Goal: Transaction & Acquisition: Purchase product/service

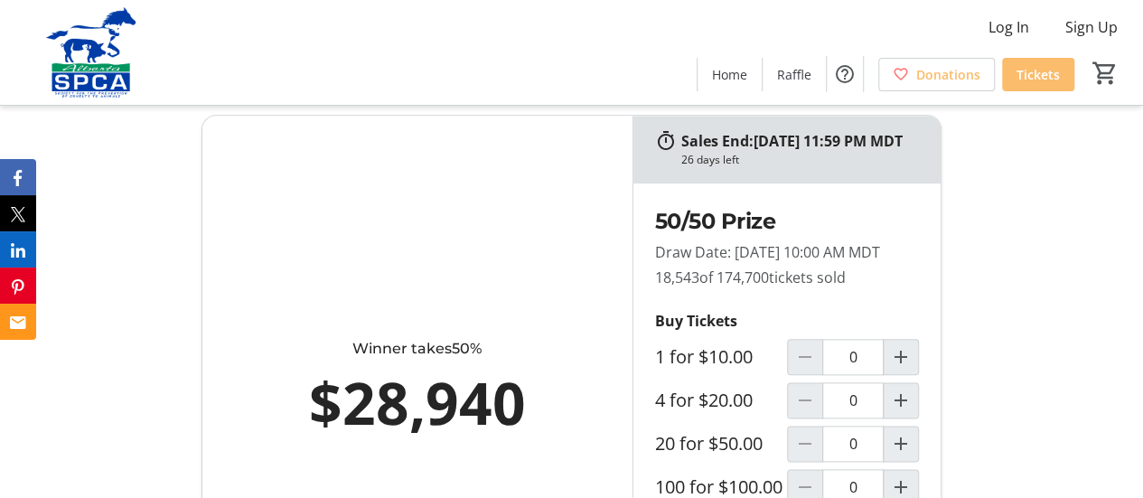
scroll to position [994, 0]
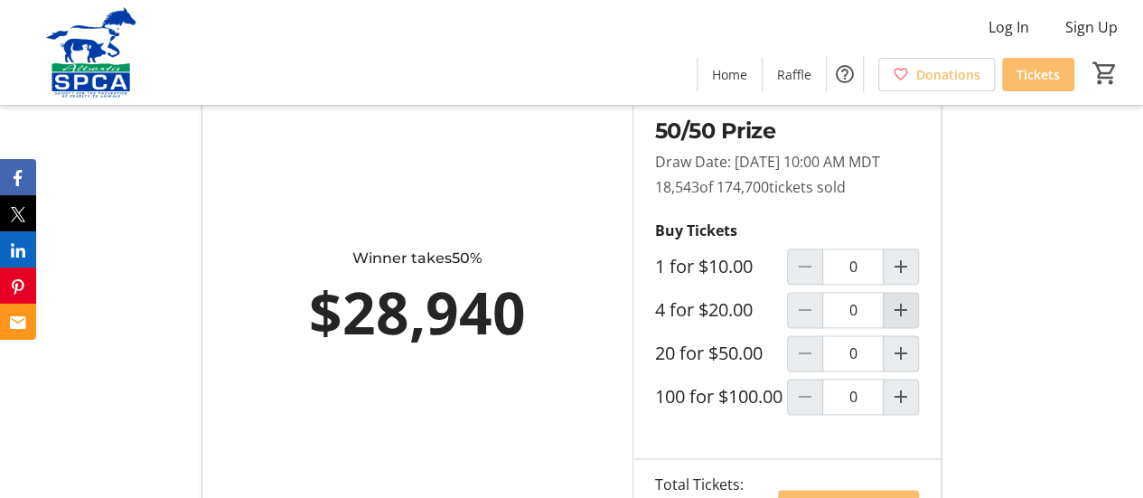
click at [904, 321] on mat-icon "Increment by one" at bounding box center [901, 310] width 22 height 22
type input "1"
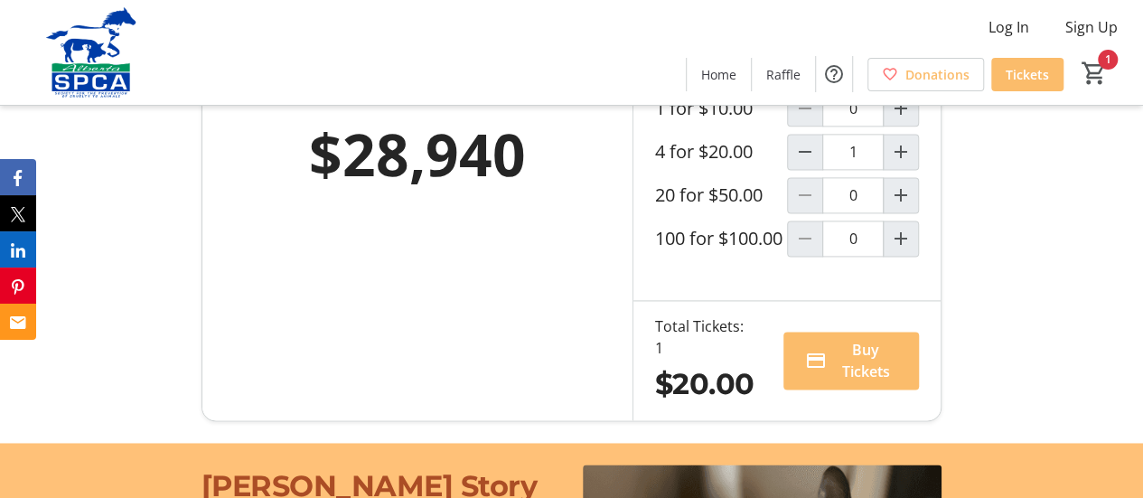
scroll to position [1175, 0]
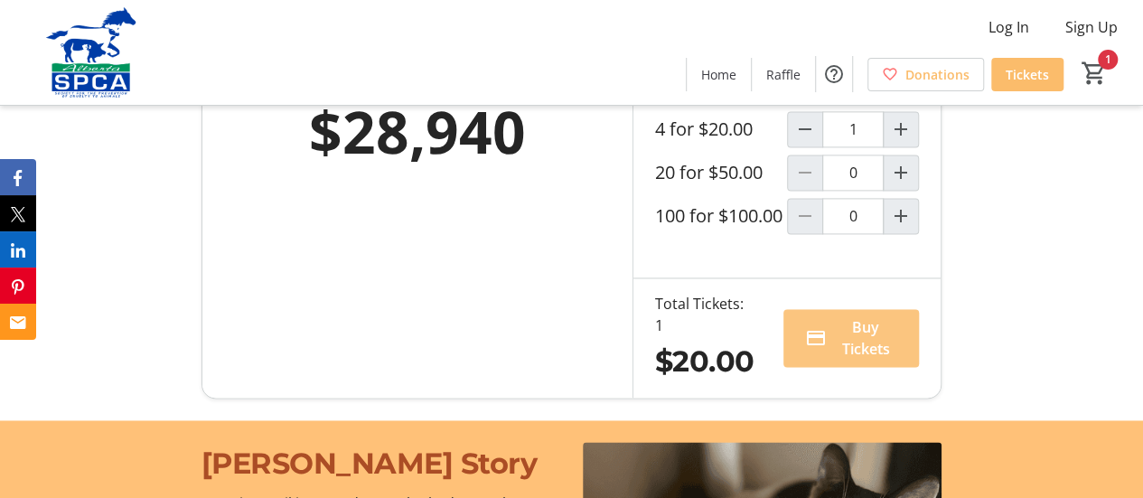
click at [884, 360] on span "Buy Tickets" at bounding box center [866, 337] width 64 height 43
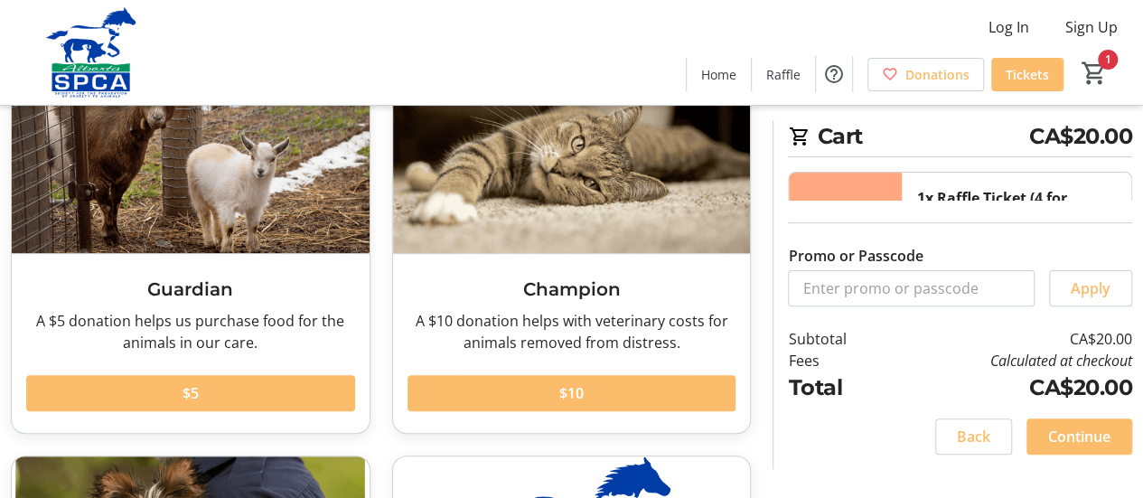
scroll to position [181, 0]
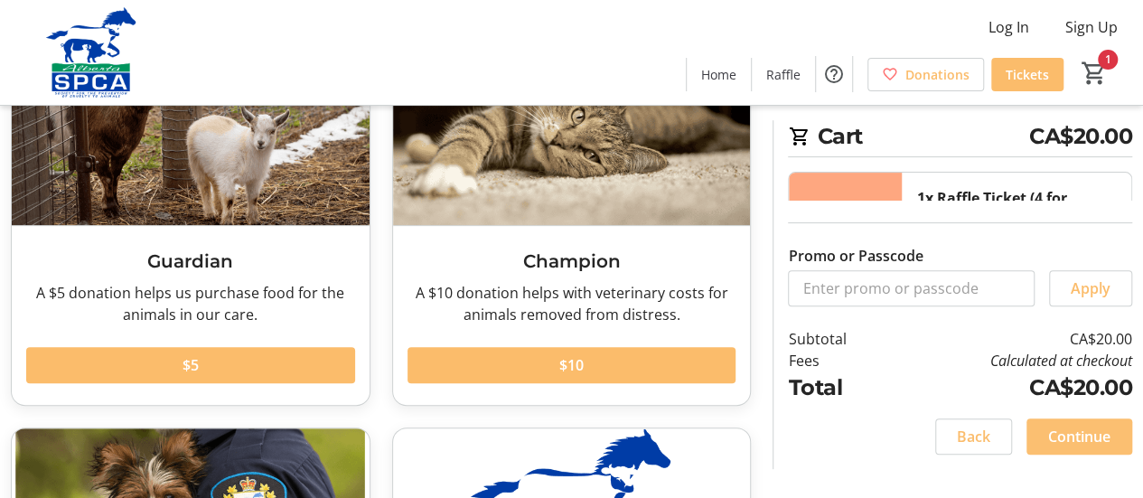
click at [1095, 436] on span "Continue" at bounding box center [1079, 437] width 62 height 22
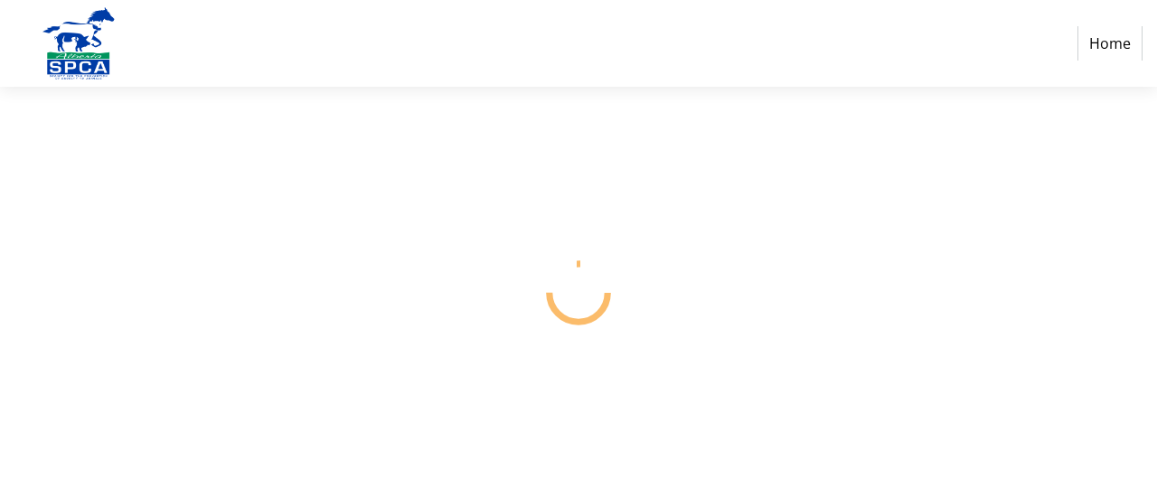
select select "CA"
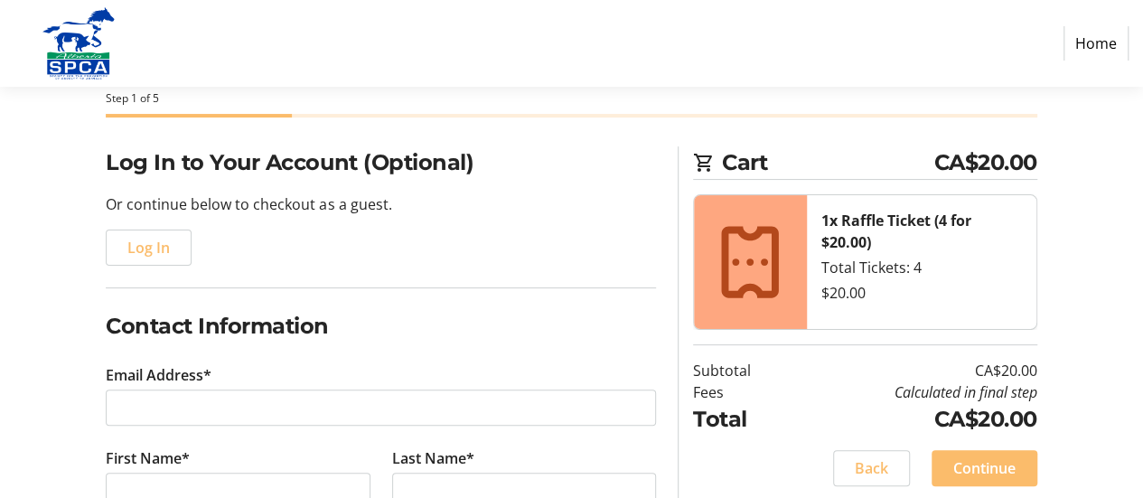
scroll to position [181, 0]
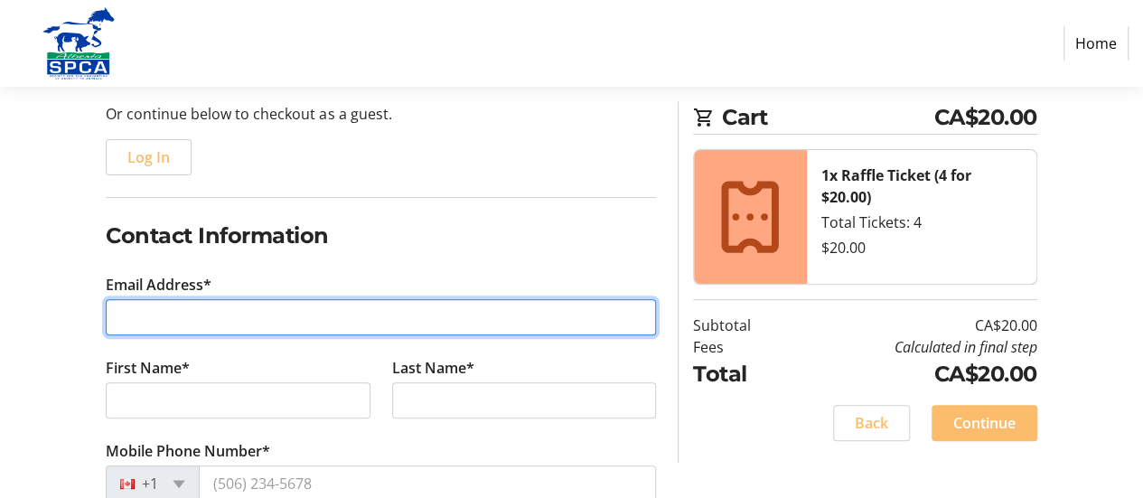
click at [629, 316] on input "Email Address*" at bounding box center [381, 317] width 550 height 36
type input "[EMAIL_ADDRESS][DOMAIN_NAME]"
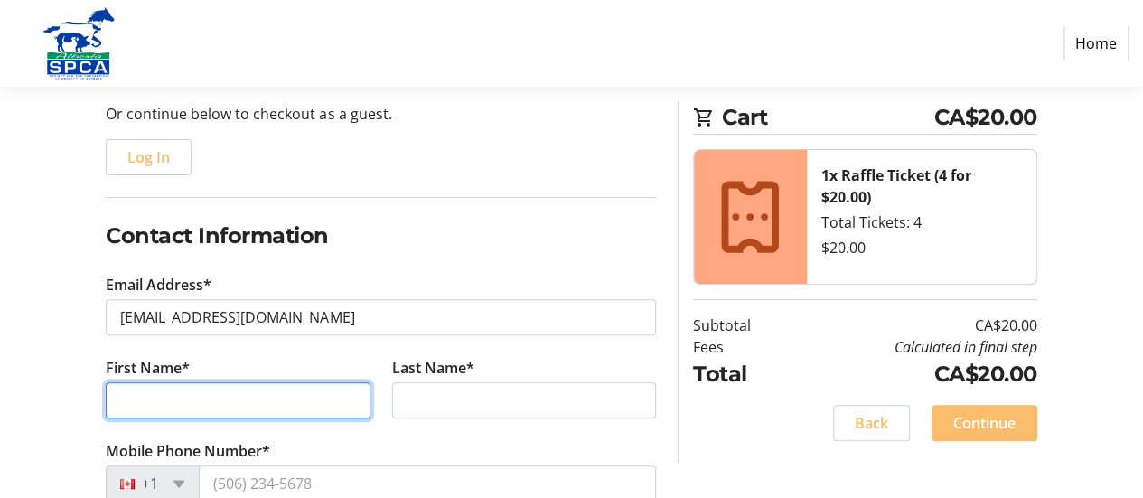
type input "[PERSON_NAME]"
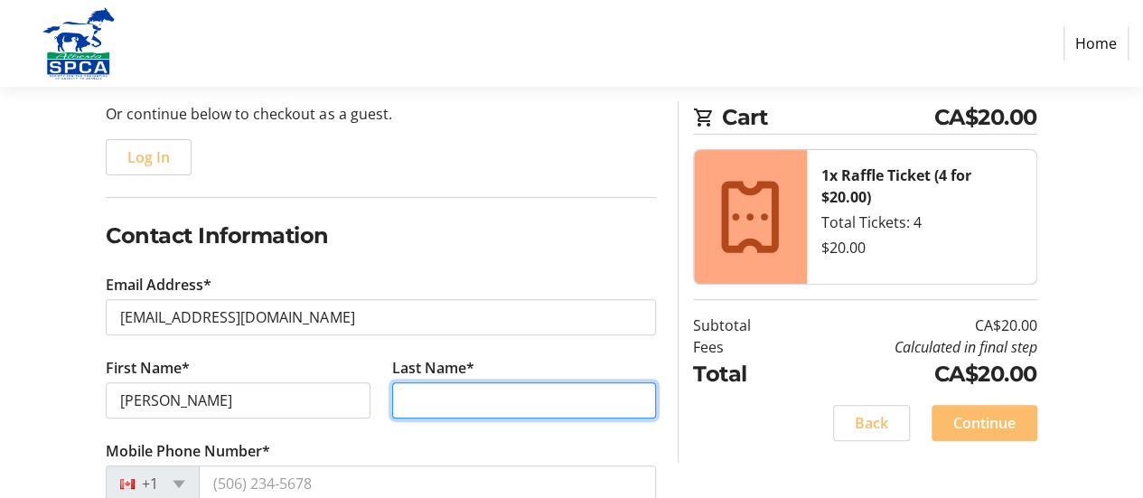
type input "[PERSON_NAME]"
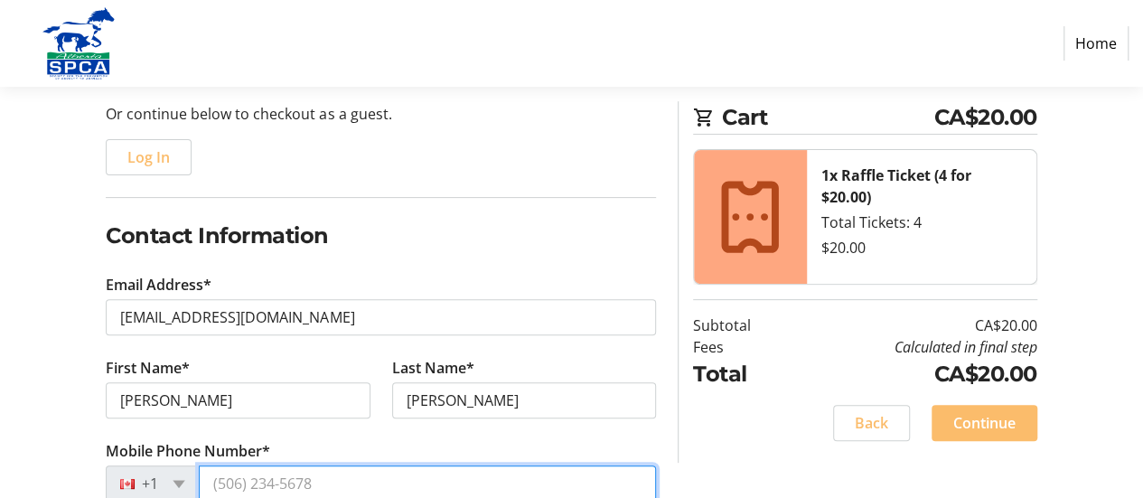
type input "[PHONE_NUMBER]"
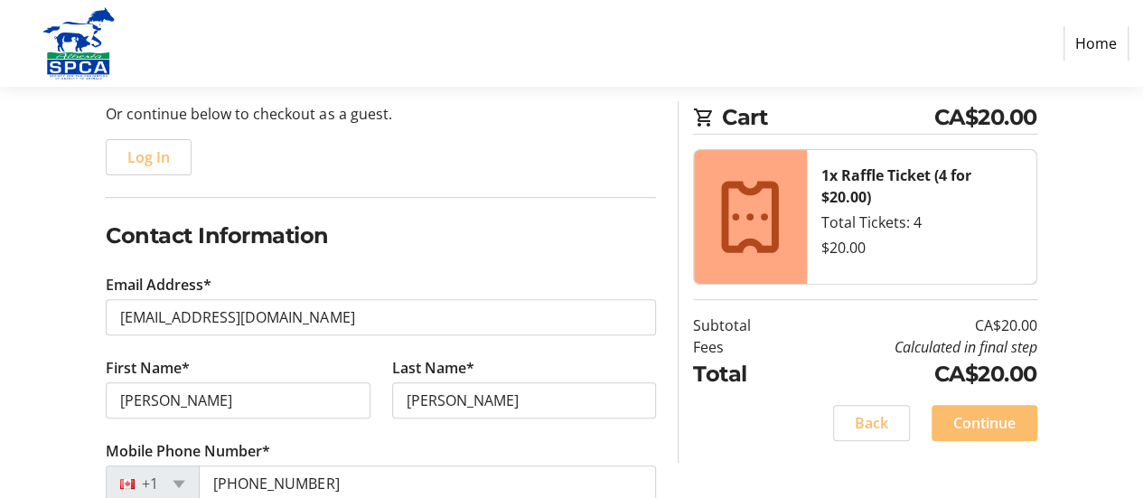
type input "[STREET_ADDRESS]"
type input "[GEOGRAPHIC_DATA]"
select select "AB"
type input "T2X 3C2"
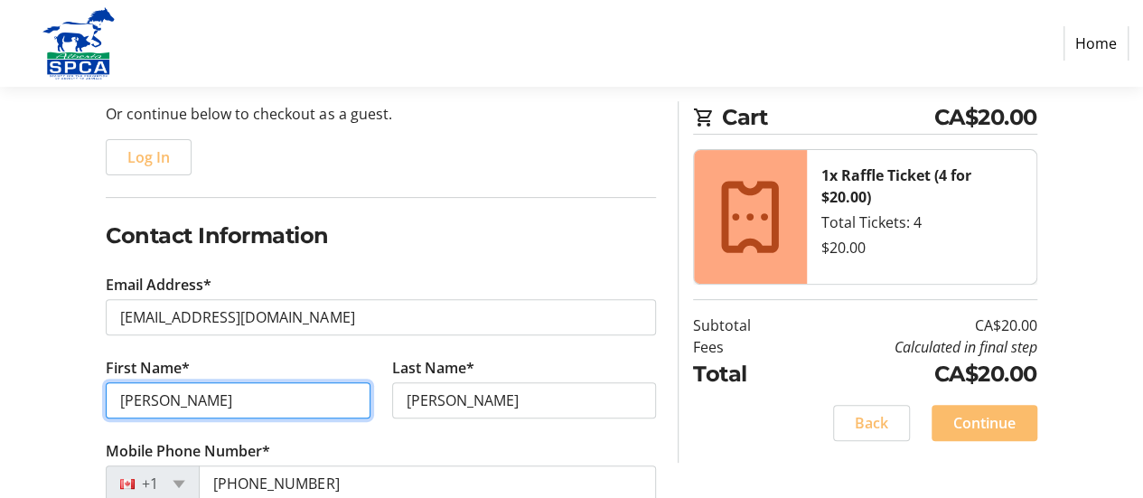
drag, startPoint x: 202, startPoint y: 399, endPoint x: 166, endPoint y: 391, distance: 36.0
click at [166, 391] on input "[PERSON_NAME]" at bounding box center [238, 400] width 264 height 36
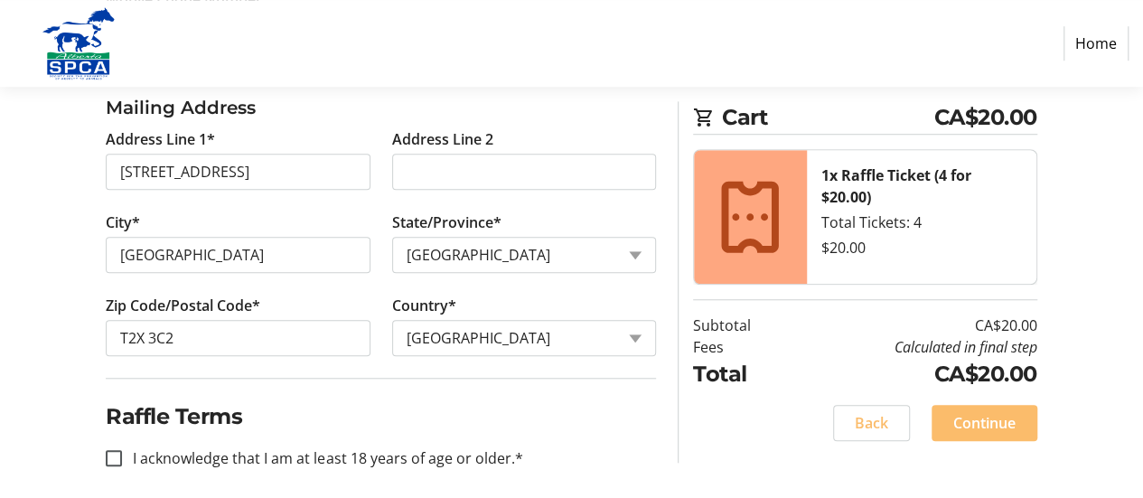
scroll to position [642, 0]
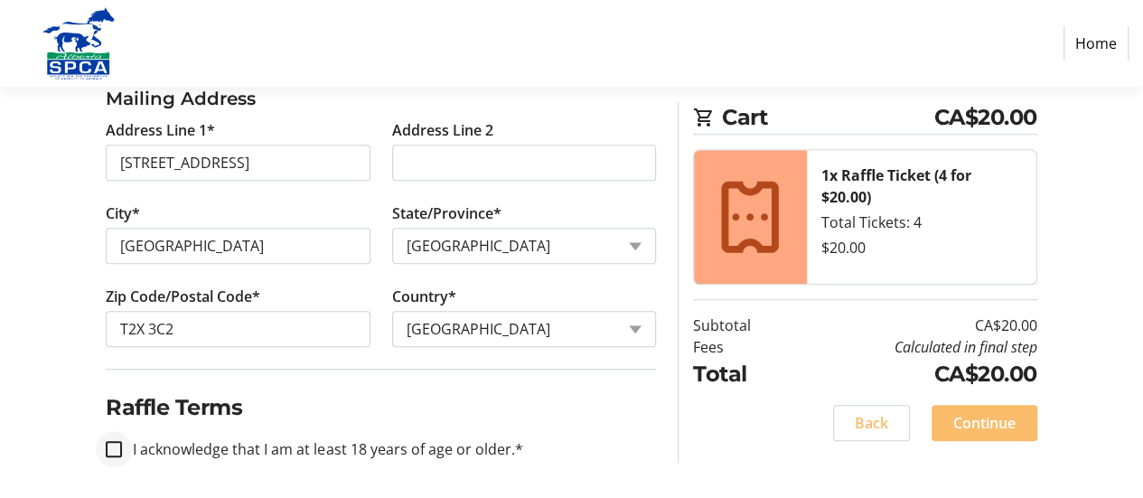
type input "[PERSON_NAME]"
click at [114, 448] on input "I acknowledge that I am at least 18 years of age or older.*" at bounding box center [114, 449] width 16 height 16
checkbox input "true"
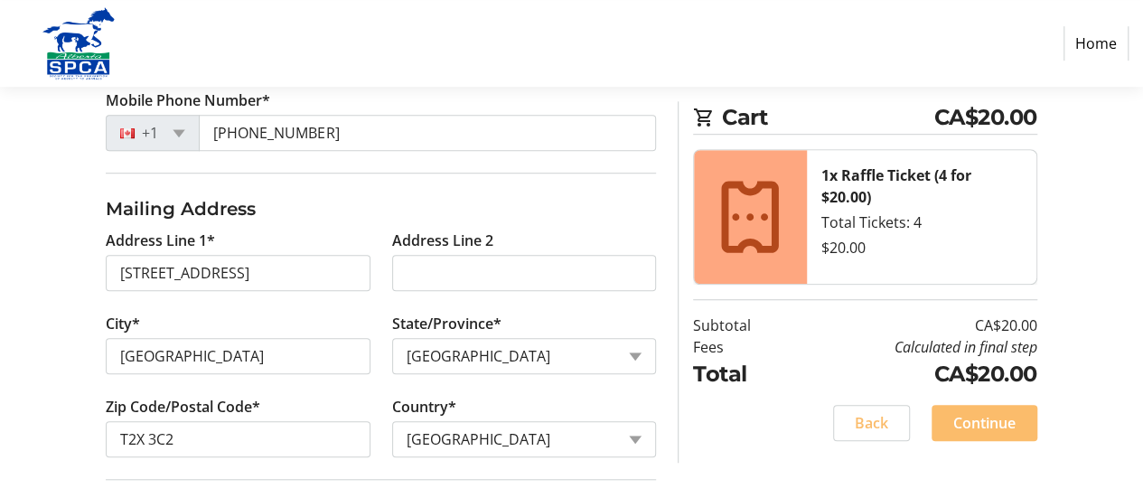
scroll to position [551, 0]
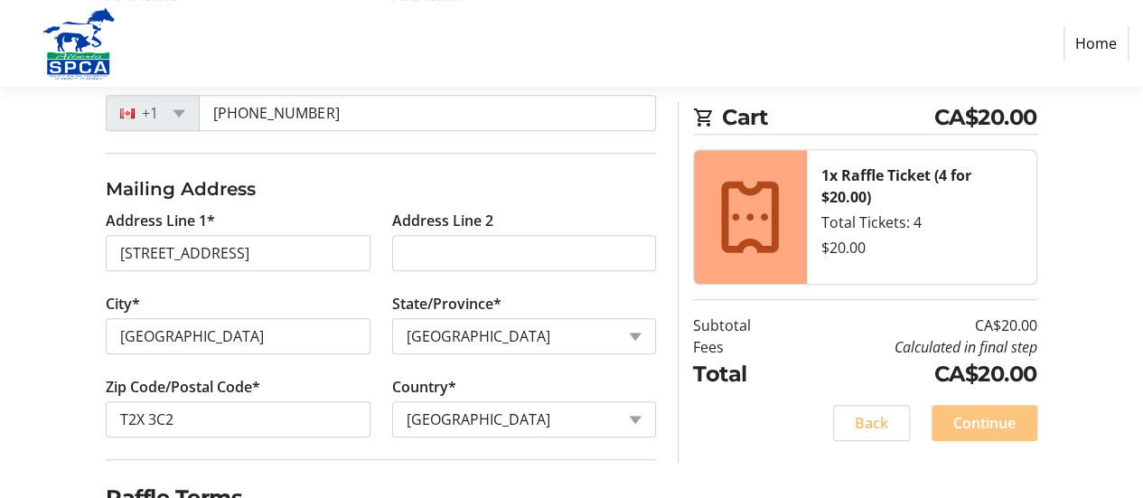
click at [978, 417] on span "Continue" at bounding box center [985, 423] width 62 height 22
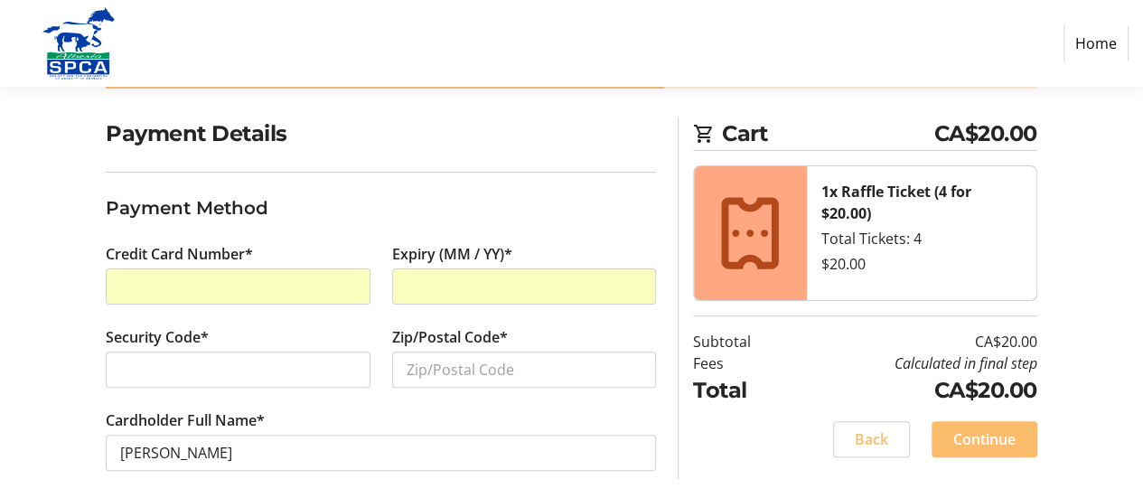
scroll to position [133, 0]
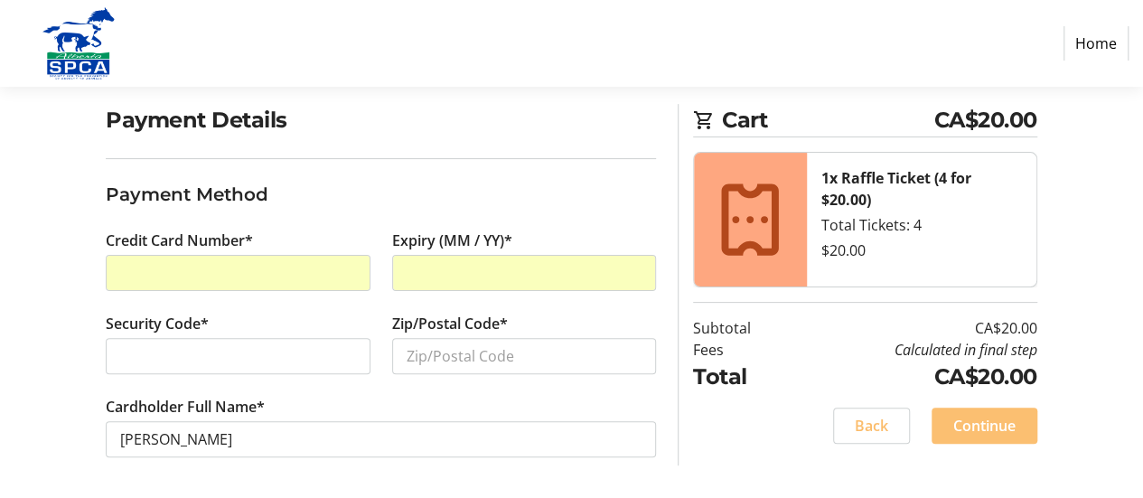
click at [956, 420] on span "Continue" at bounding box center [985, 426] width 62 height 22
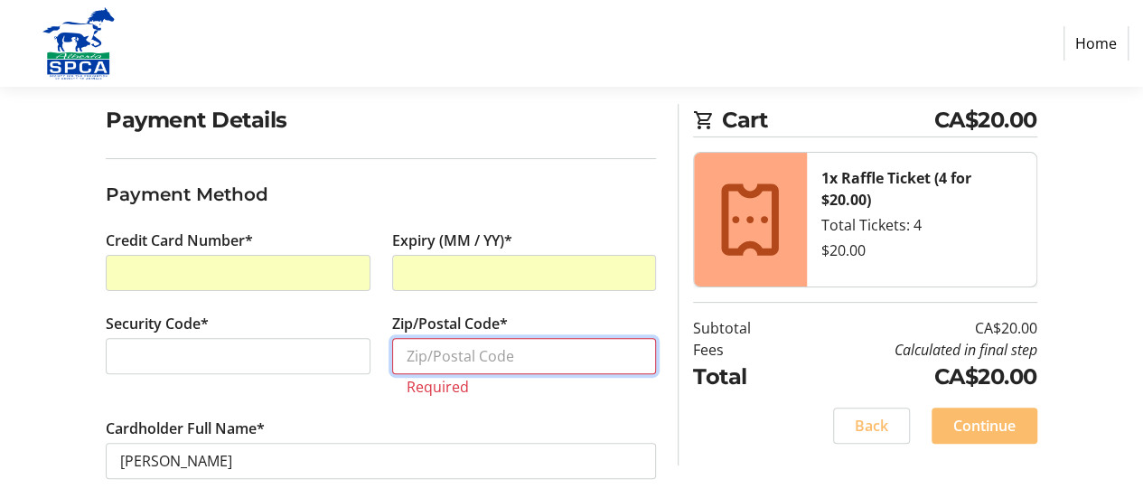
click at [484, 350] on input "Zip/Postal Code*" at bounding box center [524, 356] width 264 height 36
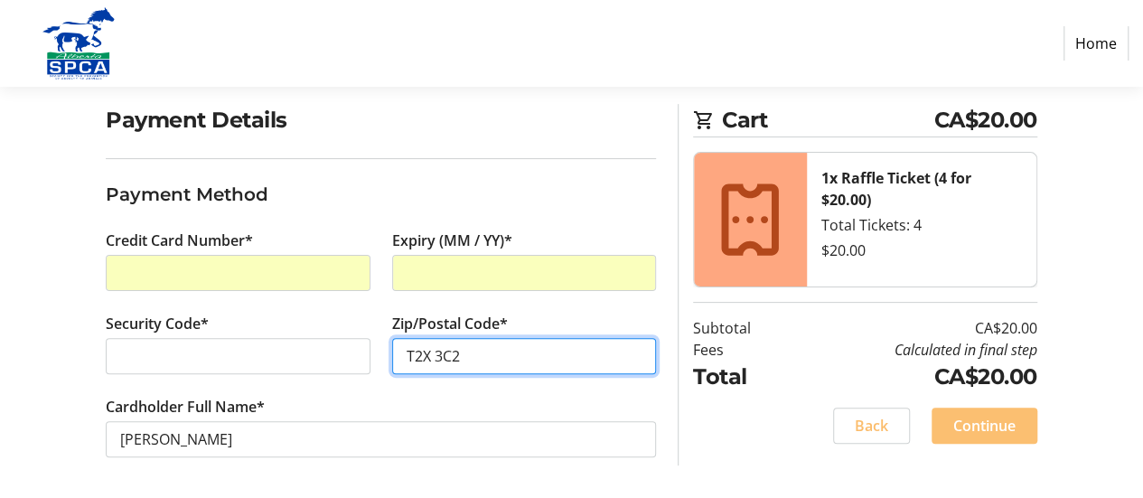
type input "T2X 3C2"
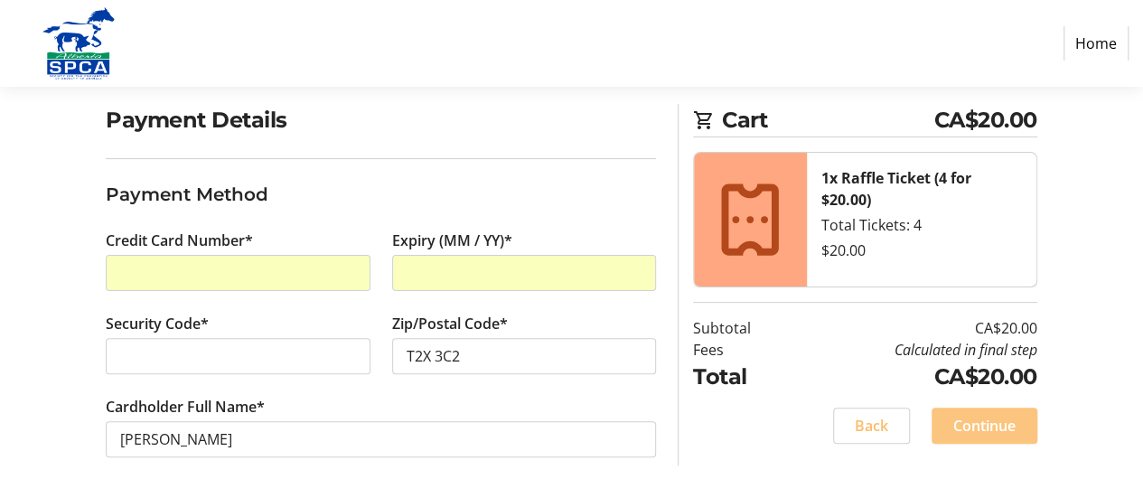
click at [969, 424] on span "Continue" at bounding box center [985, 426] width 62 height 22
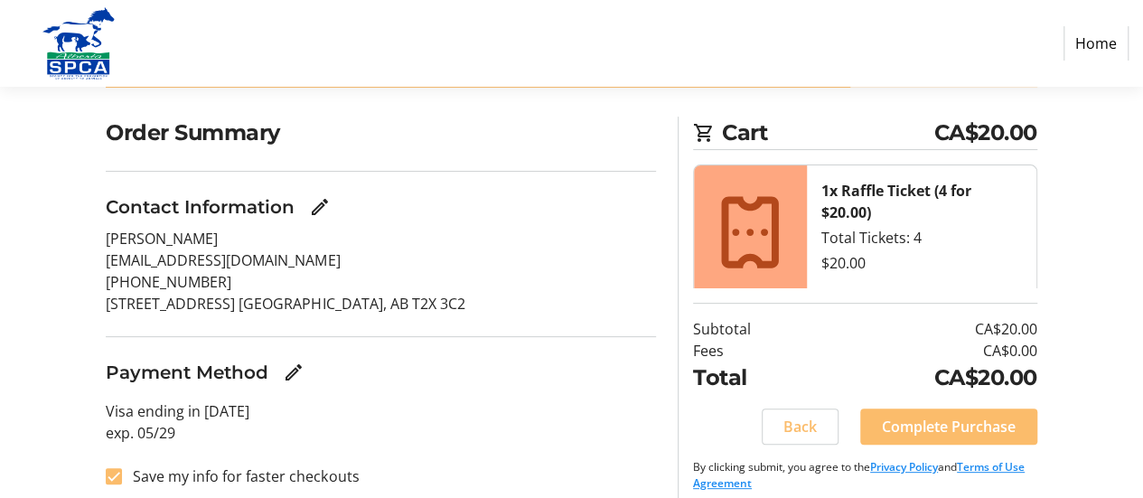
scroll to position [136, 0]
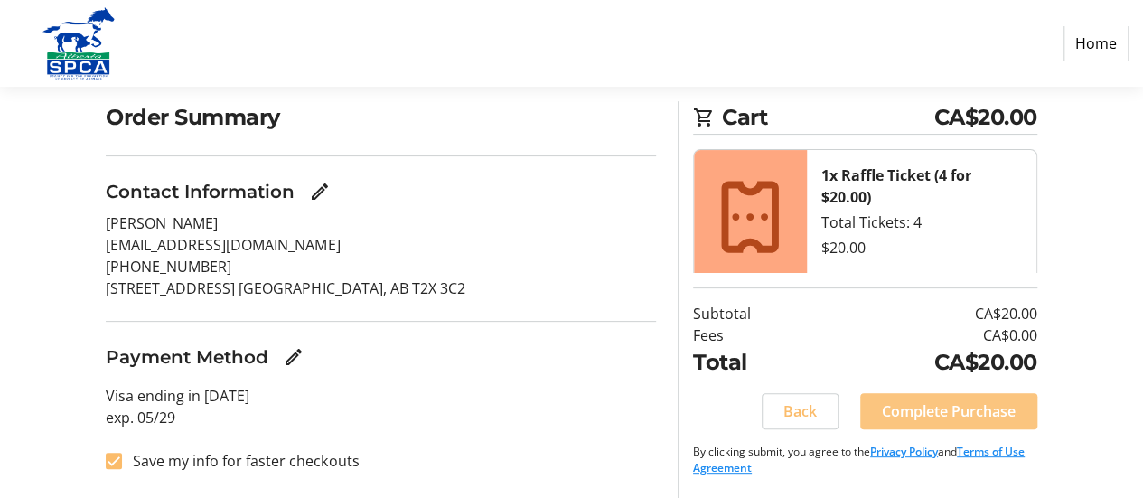
click at [963, 411] on span "Complete Purchase" at bounding box center [949, 411] width 134 height 22
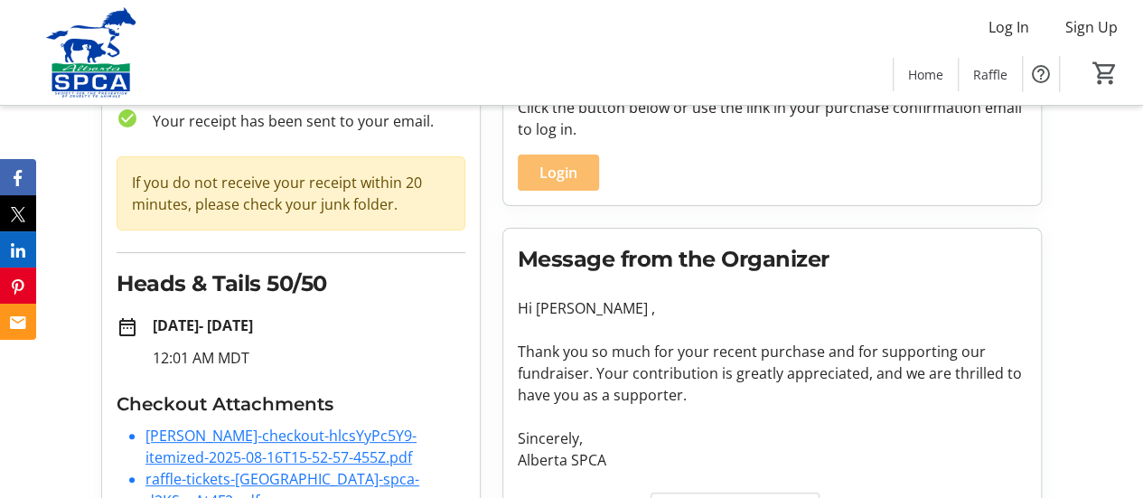
scroll to position [34, 0]
